Goal: Information Seeking & Learning: Learn about a topic

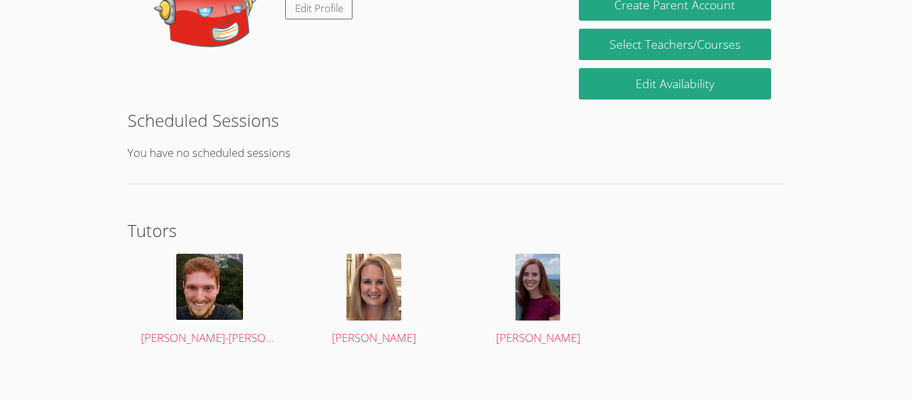
scroll to position [281, 0]
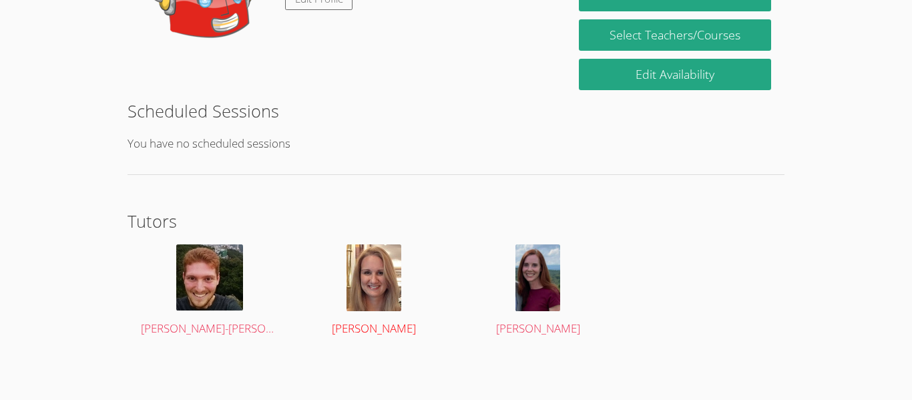
click at [409, 336] on span "[PERSON_NAME]" at bounding box center [374, 327] width 84 height 15
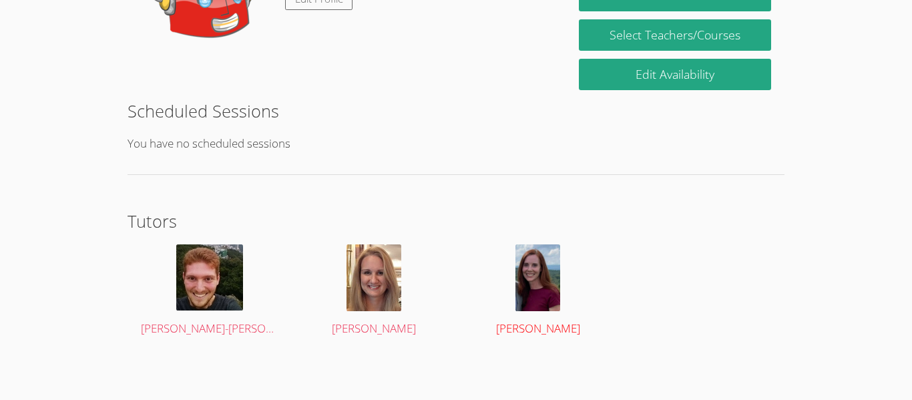
click at [537, 294] on img at bounding box center [537, 277] width 45 height 67
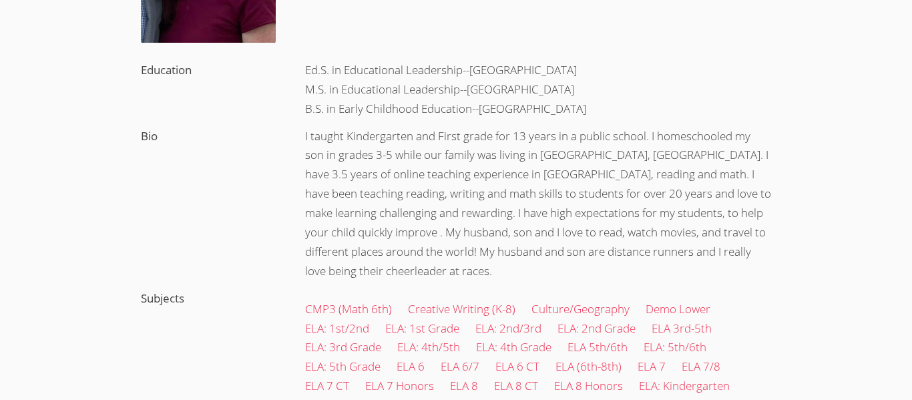
click at [537, 285] on div "I taught Kindergarten and First grade for 13 years in a public school. I homesc…" at bounding box center [538, 204] width 493 height 162
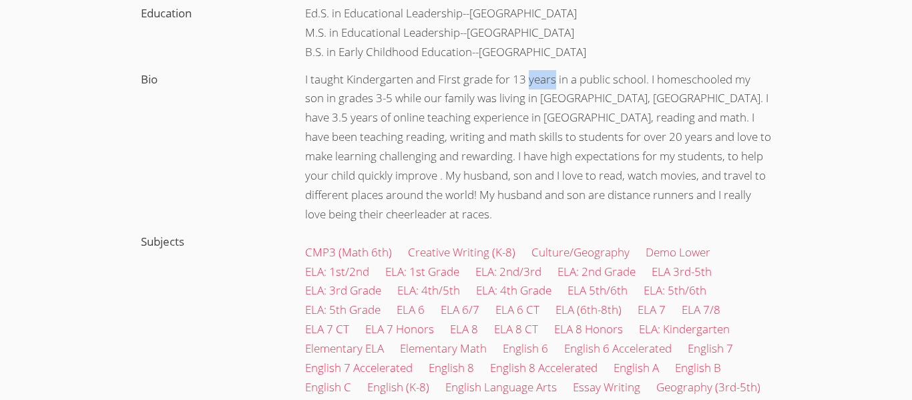
scroll to position [343, 0]
